Goal: Register for event/course

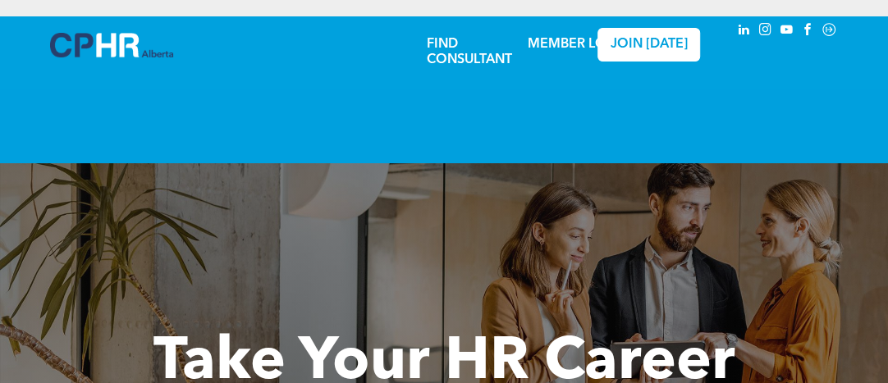
click at [550, 45] on link "MEMBER LOGIN" at bounding box center [579, 44] width 103 height 13
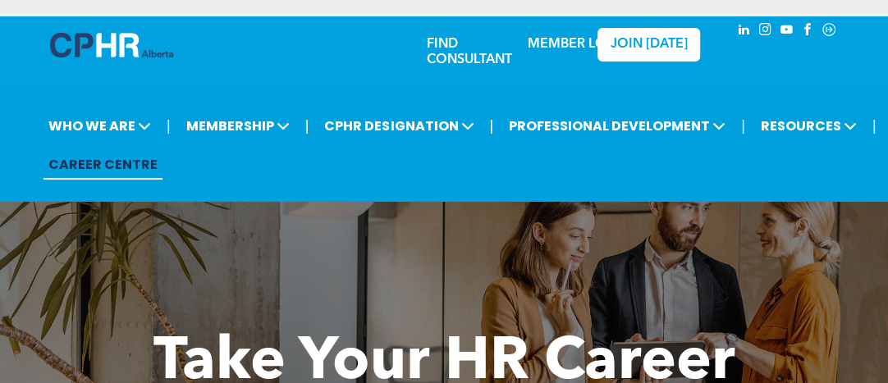
click at [562, 43] on link "MEMBER LOGIN" at bounding box center [579, 44] width 103 height 13
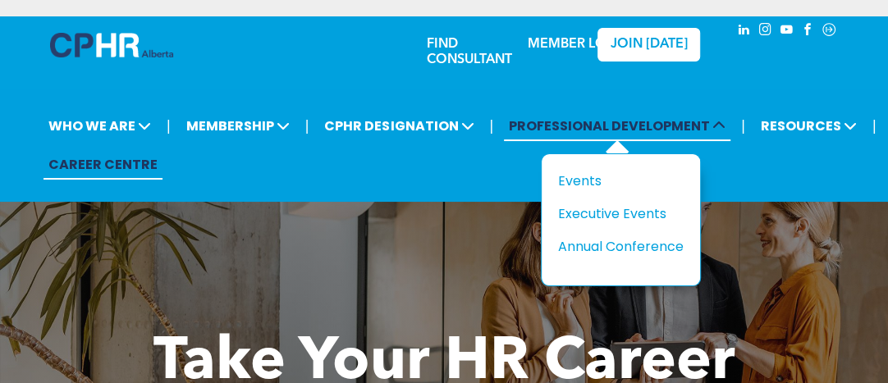
click at [504, 126] on span "PROFESSIONAL DEVELOPMENT" at bounding box center [617, 126] width 226 height 30
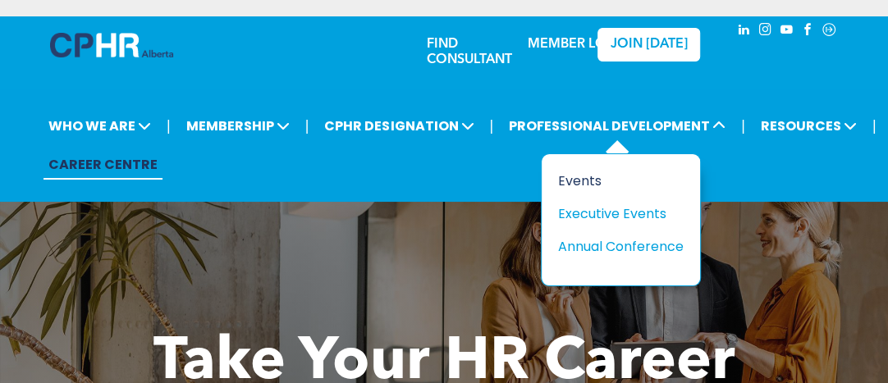
click at [558, 180] on div "Events" at bounding box center [614, 181] width 113 height 21
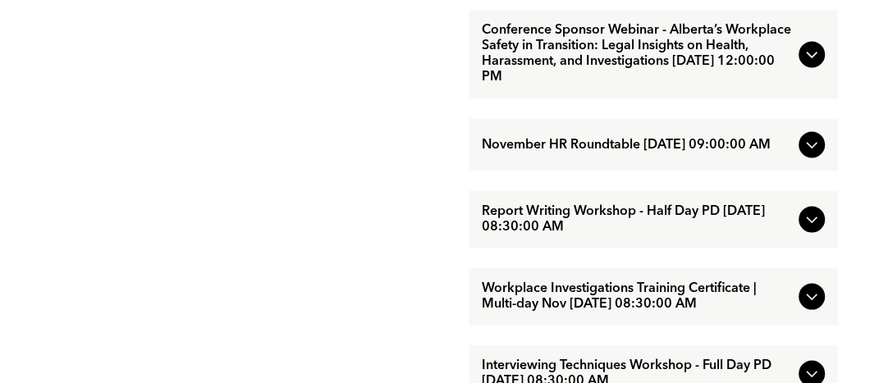
scroll to position [1438, 0]
